Goal: Task Accomplishment & Management: Complete application form

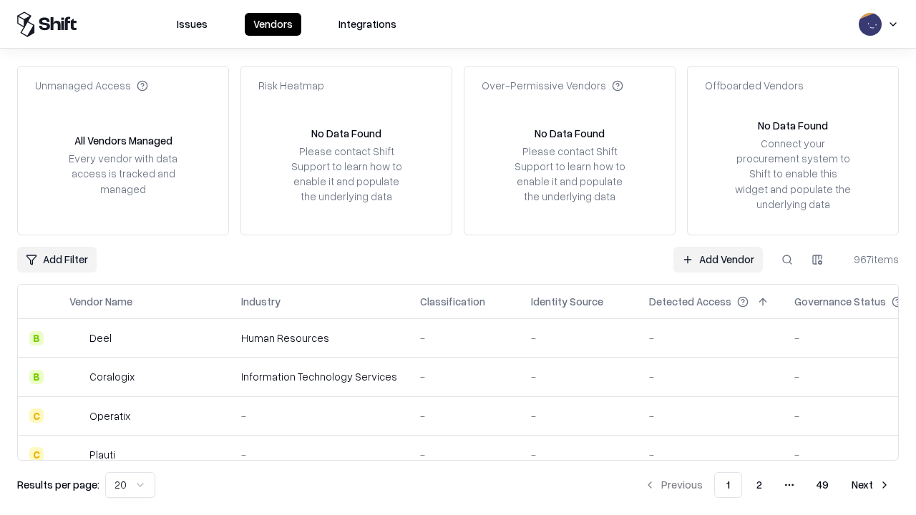
click at [718, 259] on link "Add Vendor" at bounding box center [718, 260] width 89 height 26
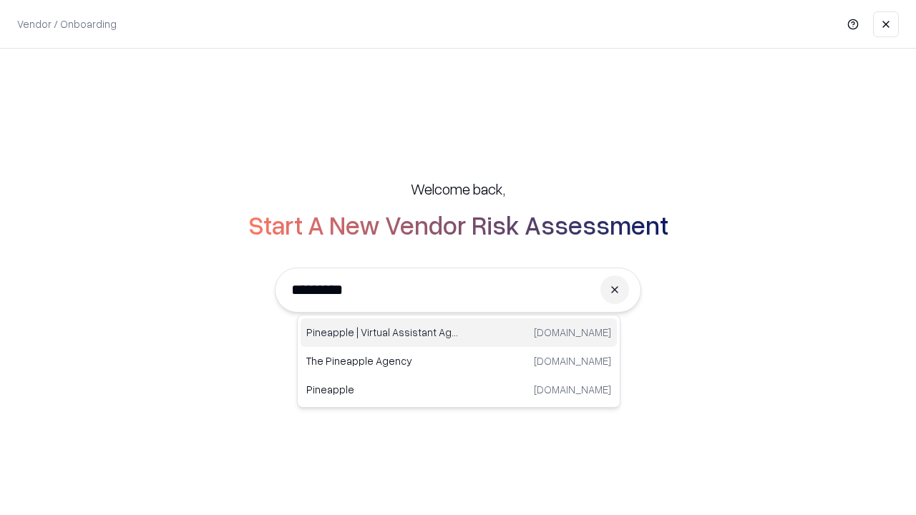
click at [459, 333] on div "Pineapple | Virtual Assistant Agency [DOMAIN_NAME]" at bounding box center [459, 333] width 316 height 29
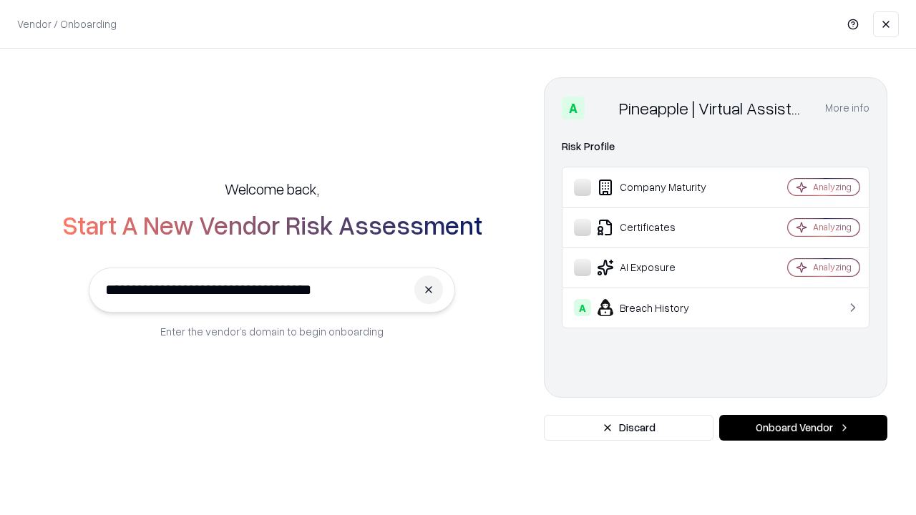
type input "**********"
click at [803, 428] on button "Onboard Vendor" at bounding box center [803, 428] width 168 height 26
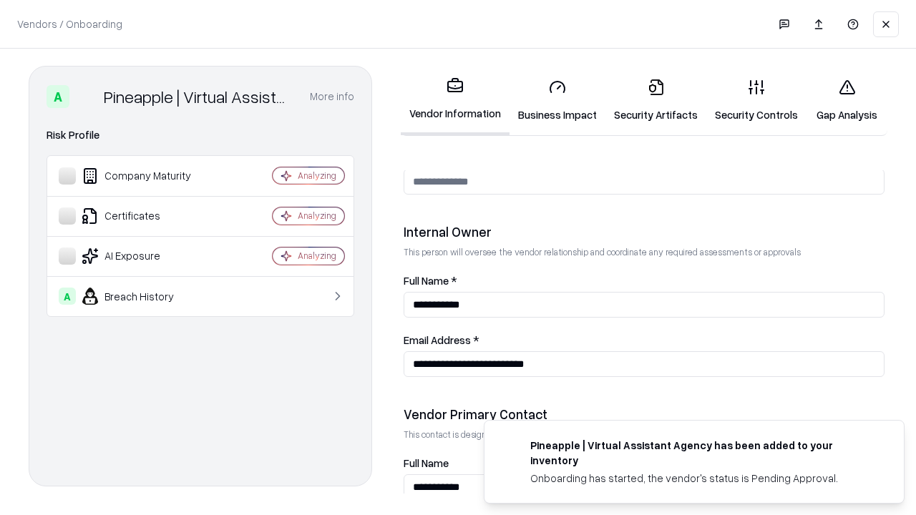
scroll to position [742, 0]
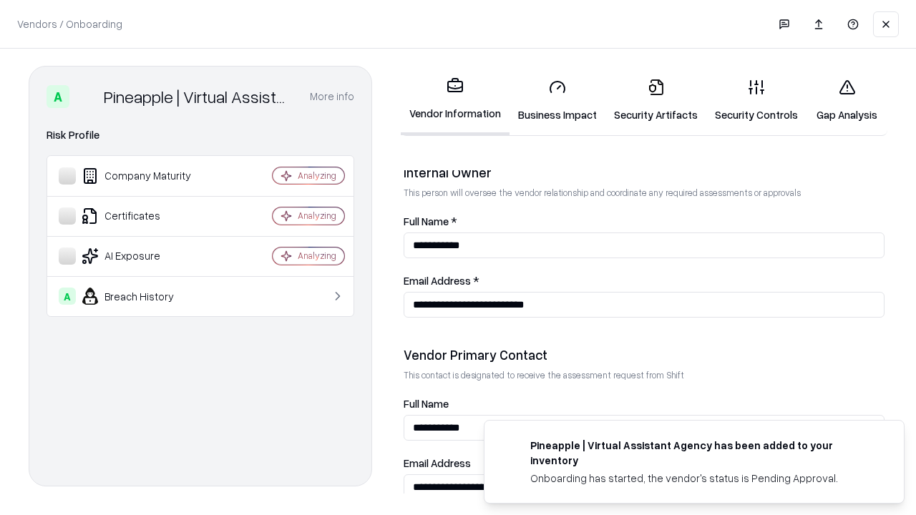
click at [656, 100] on link "Security Artifacts" at bounding box center [656, 100] width 101 height 67
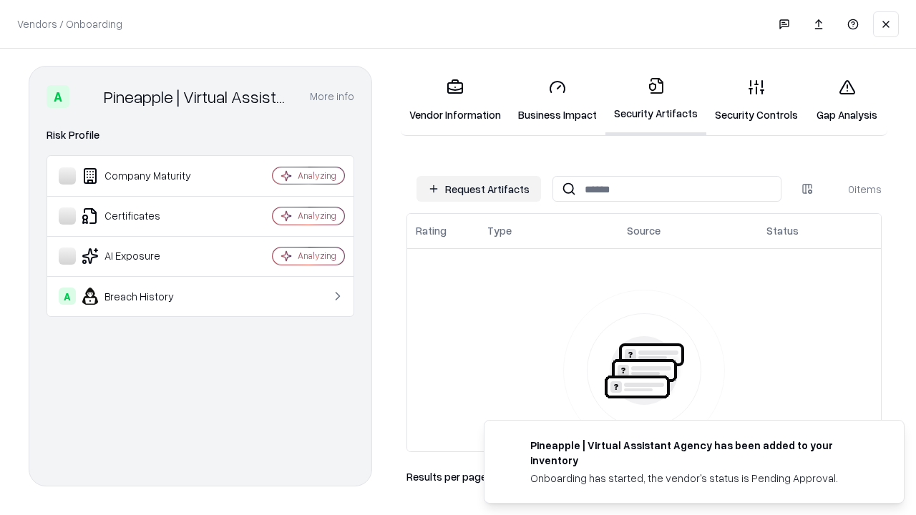
click at [479, 189] on button "Request Artifacts" at bounding box center [479, 189] width 125 height 26
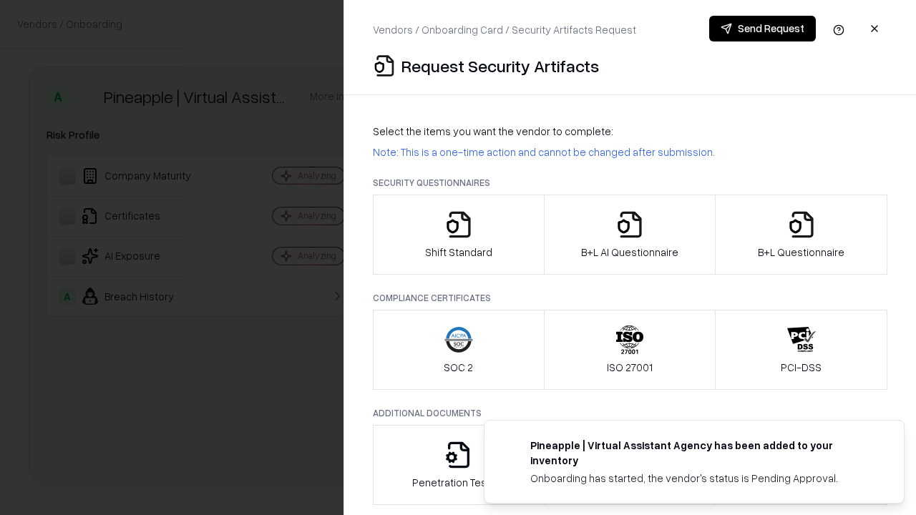
click at [801, 235] on icon "button" at bounding box center [801, 224] width 29 height 29
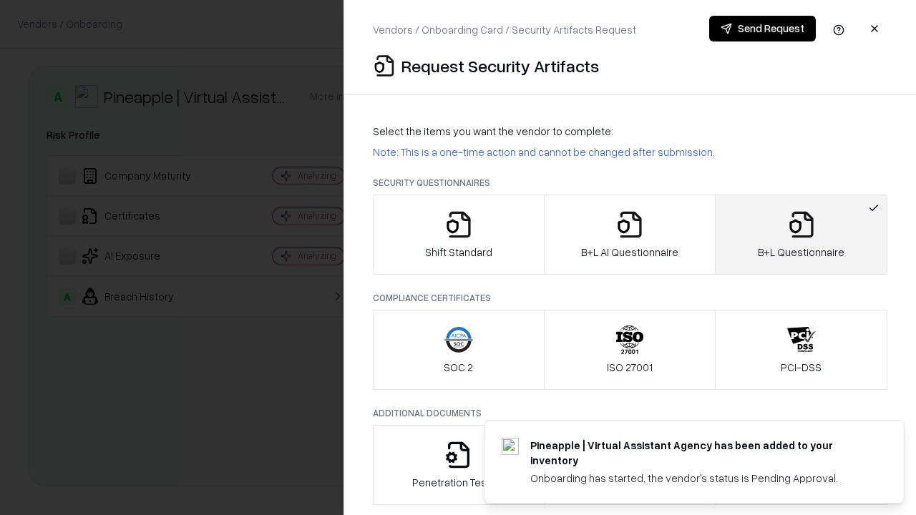
click at [629, 235] on icon "button" at bounding box center [630, 224] width 29 height 29
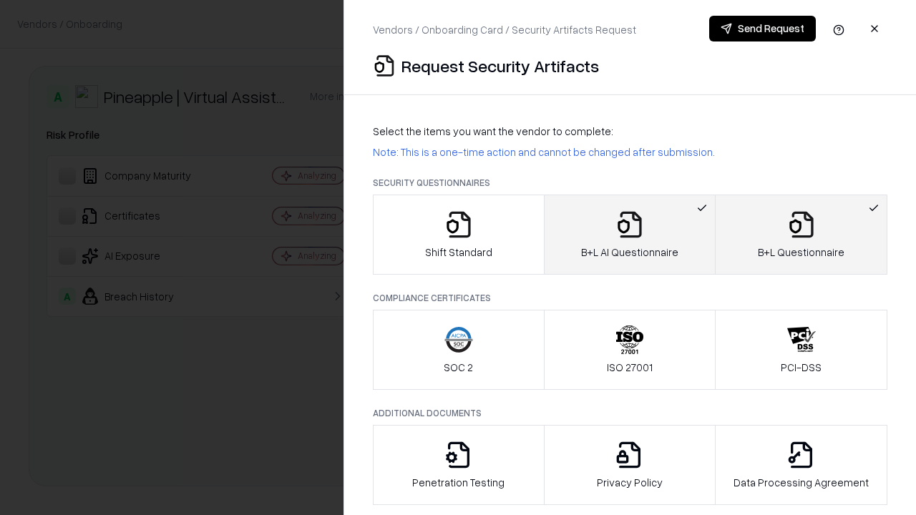
click at [762, 29] on button "Send Request" at bounding box center [762, 29] width 107 height 26
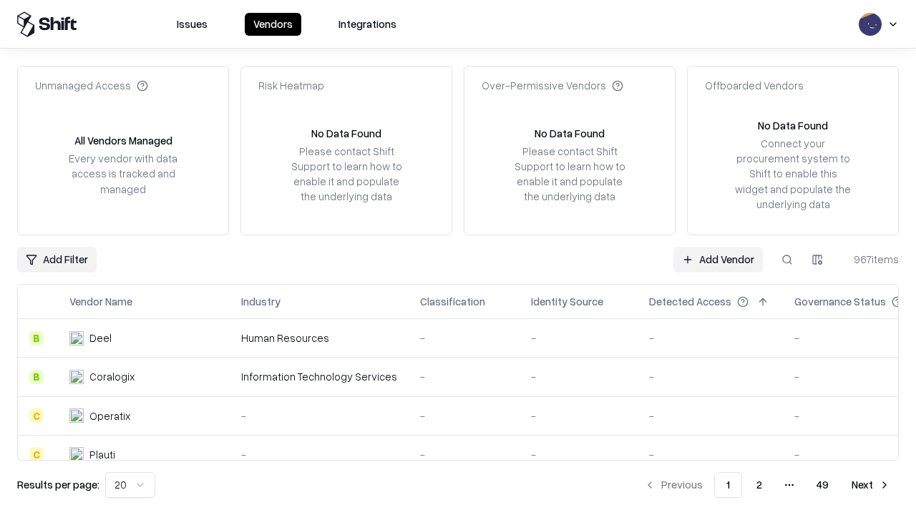
click at [787, 259] on button at bounding box center [788, 260] width 26 height 26
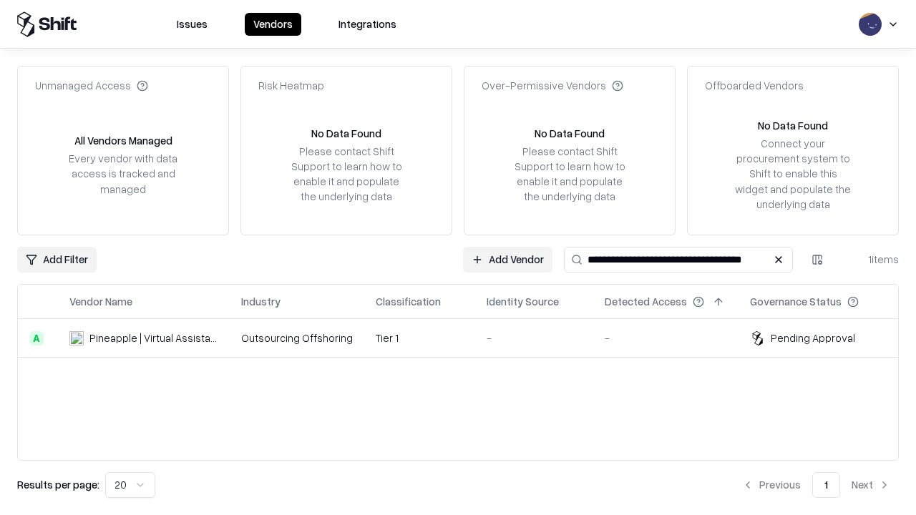
type input "**********"
click at [467, 338] on td "Tier 1" at bounding box center [419, 338] width 111 height 39
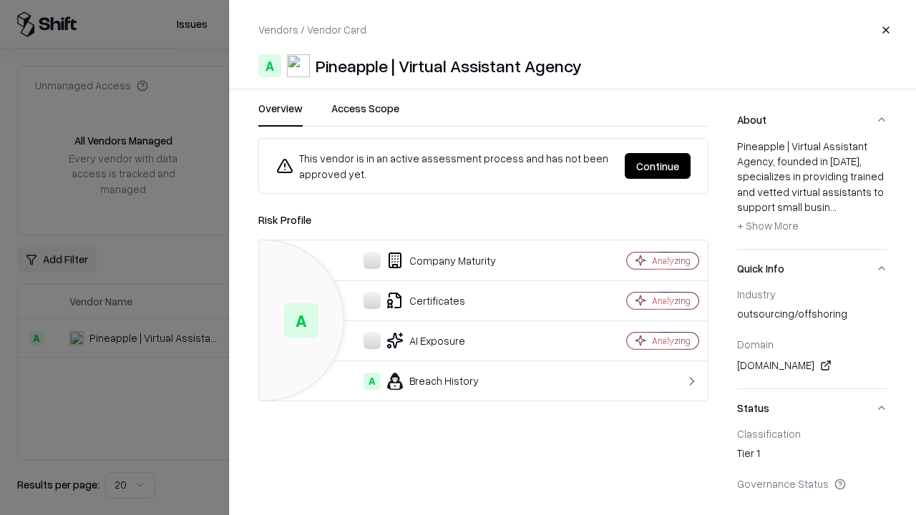
click at [658, 166] on button "Continue" at bounding box center [658, 166] width 66 height 26
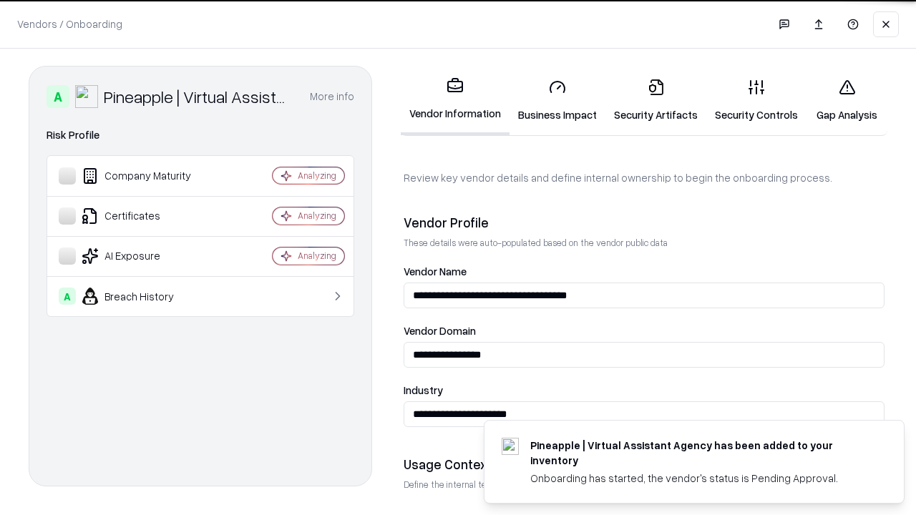
click at [656, 100] on link "Security Artifacts" at bounding box center [656, 100] width 101 height 67
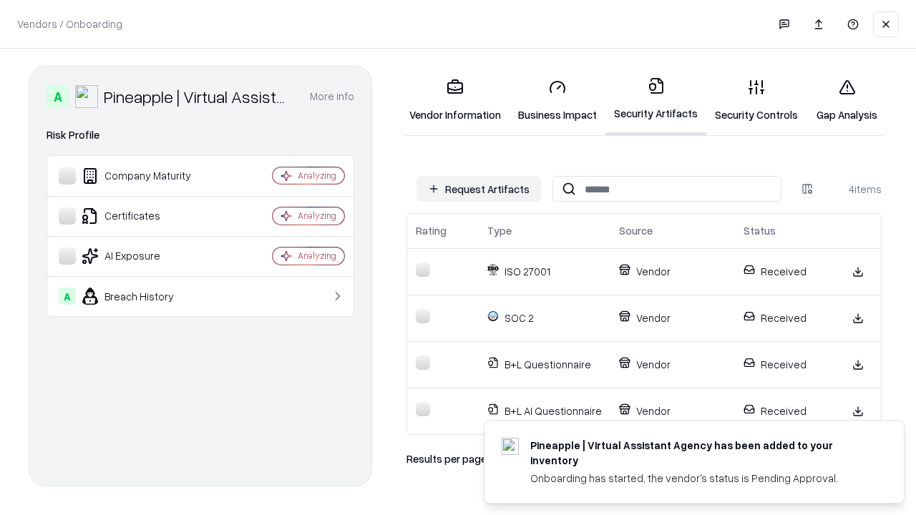
click at [847, 100] on link "Gap Analysis" at bounding box center [847, 100] width 81 height 67
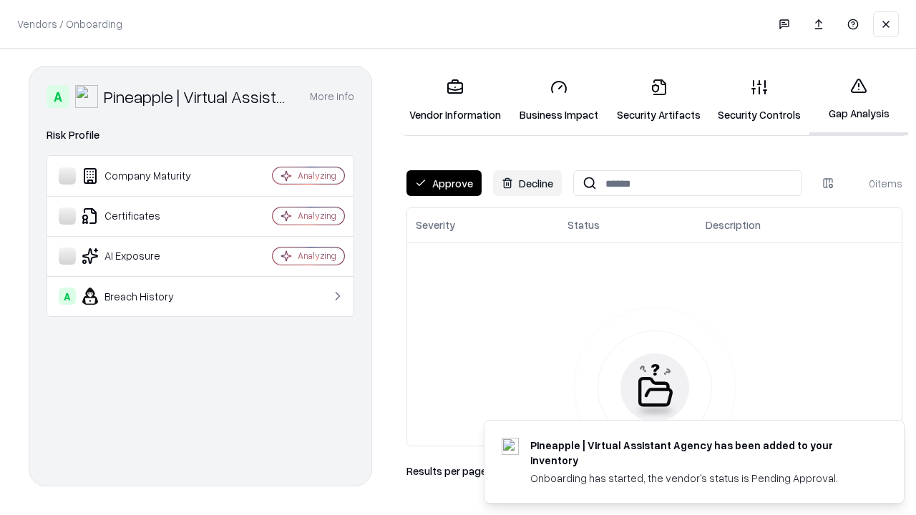
click at [444, 183] on button "Approve" at bounding box center [444, 183] width 75 height 26
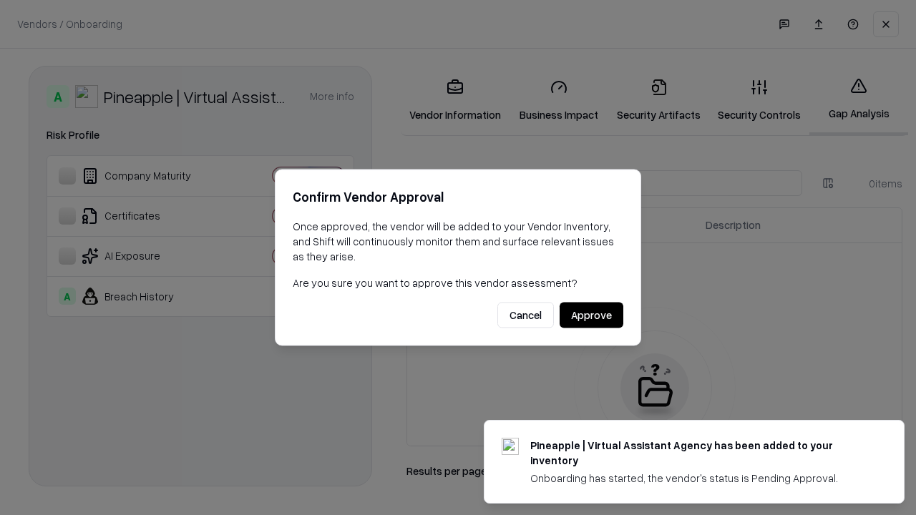
click at [591, 315] on button "Approve" at bounding box center [592, 316] width 64 height 26
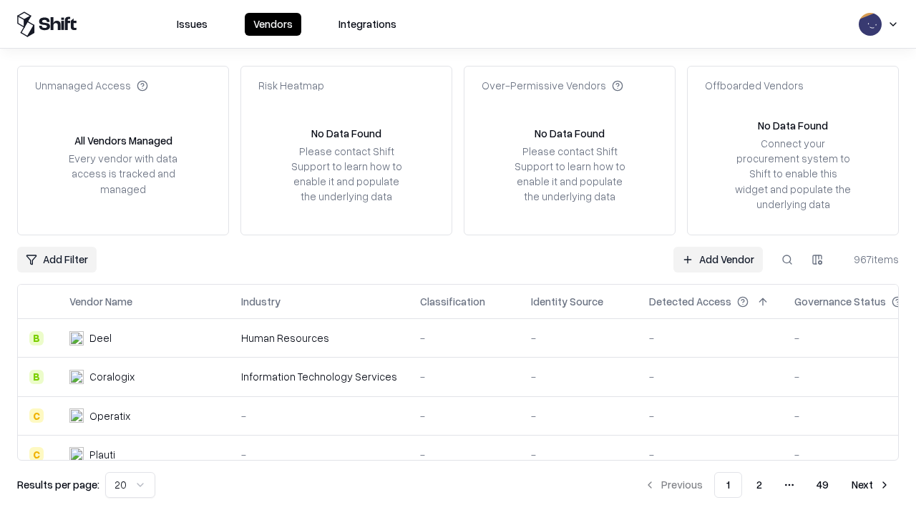
type input "**********"
click at [718, 259] on link "Add Vendor" at bounding box center [718, 260] width 89 height 26
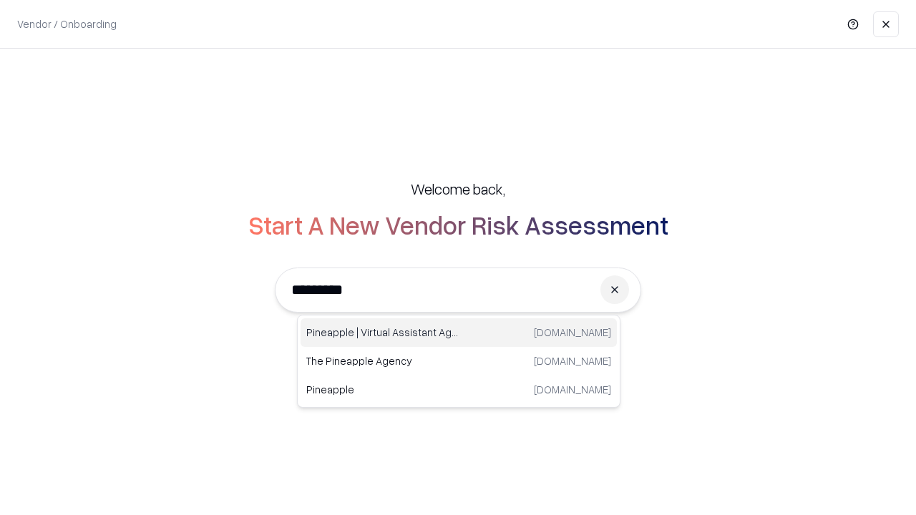
click at [459, 333] on div "Pineapple | Virtual Assistant Agency trypineapple.com" at bounding box center [459, 333] width 316 height 29
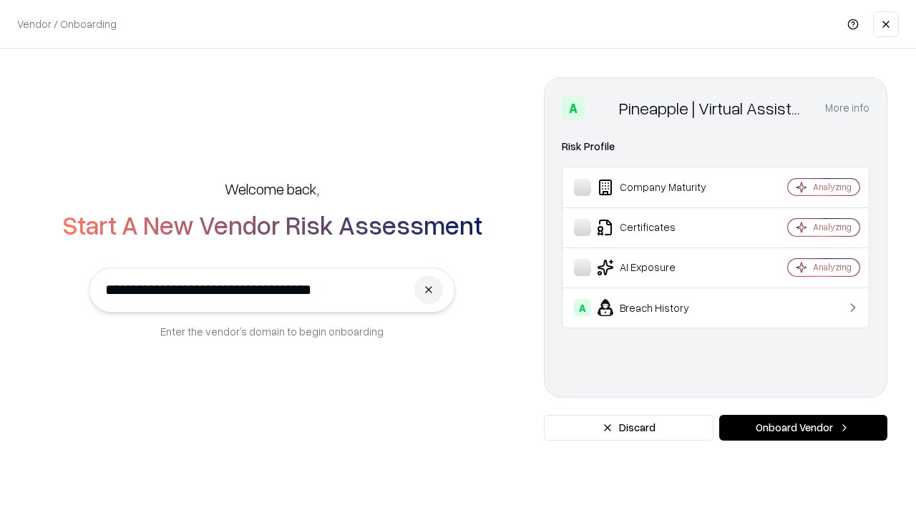
type input "**********"
click at [803, 428] on button "Onboard Vendor" at bounding box center [803, 428] width 168 height 26
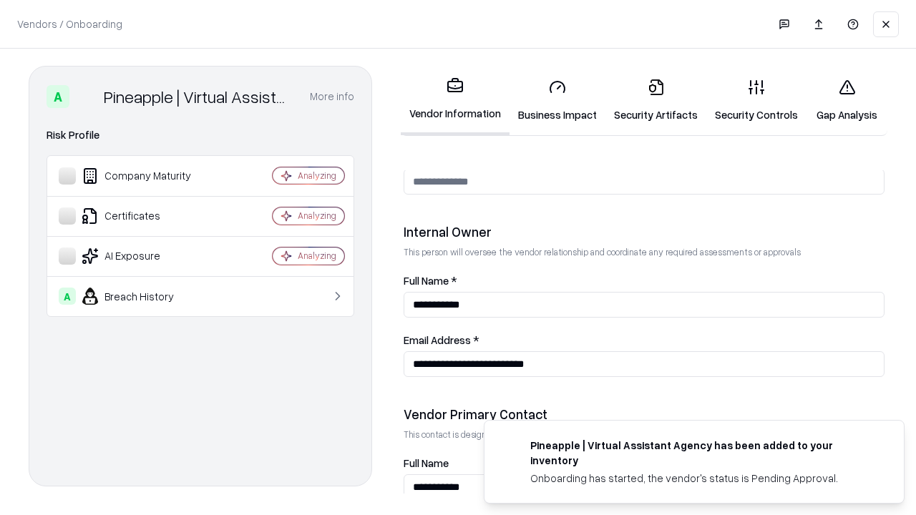
scroll to position [742, 0]
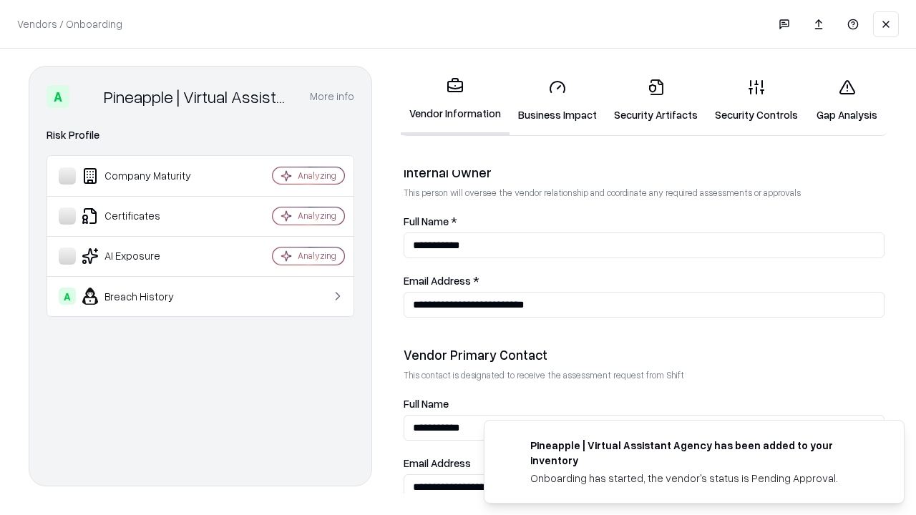
click at [847, 100] on link "Gap Analysis" at bounding box center [847, 100] width 81 height 67
